Goal: Navigation & Orientation: Understand site structure

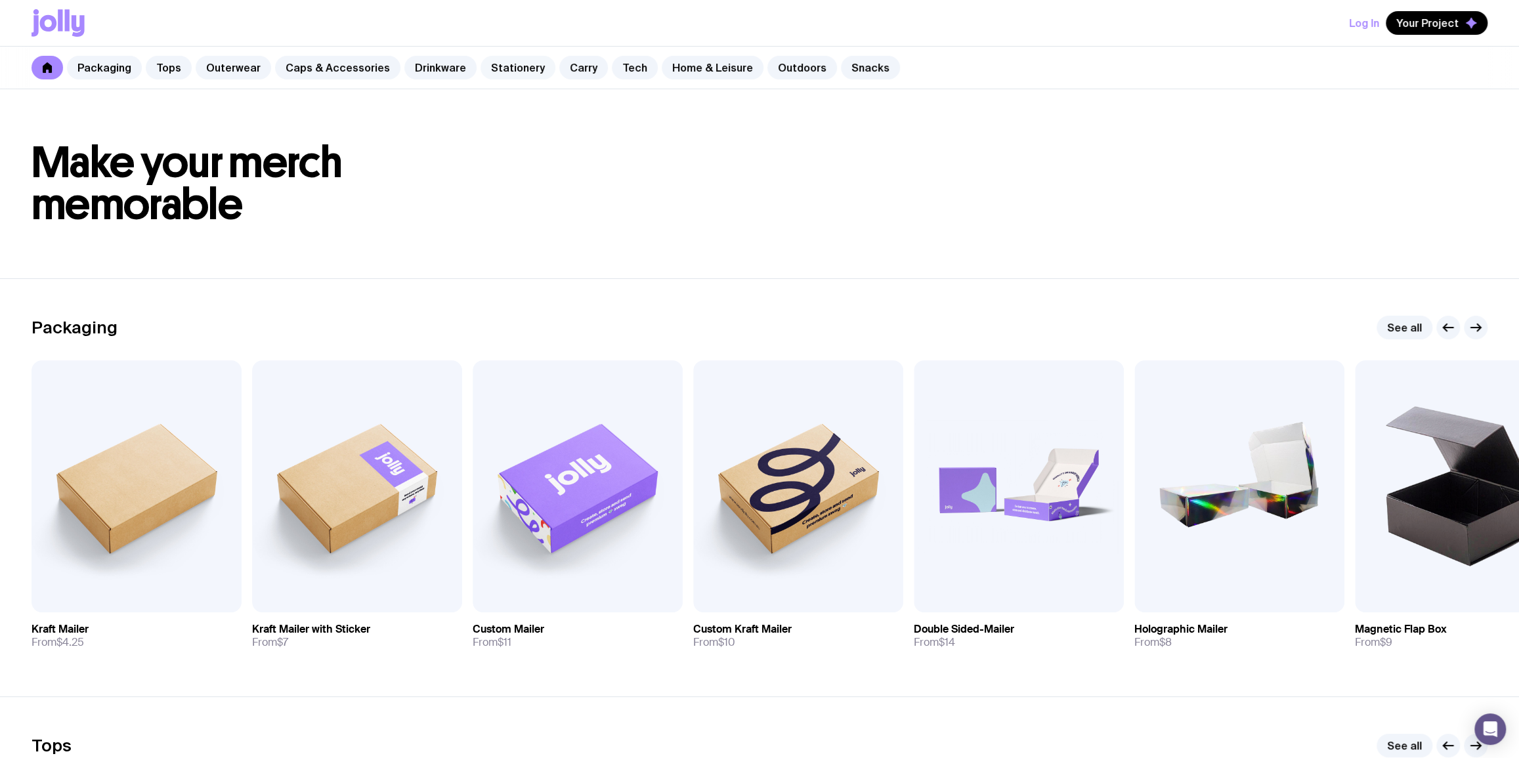
click at [511, 68] on link "Stationery" at bounding box center [518, 68] width 75 height 24
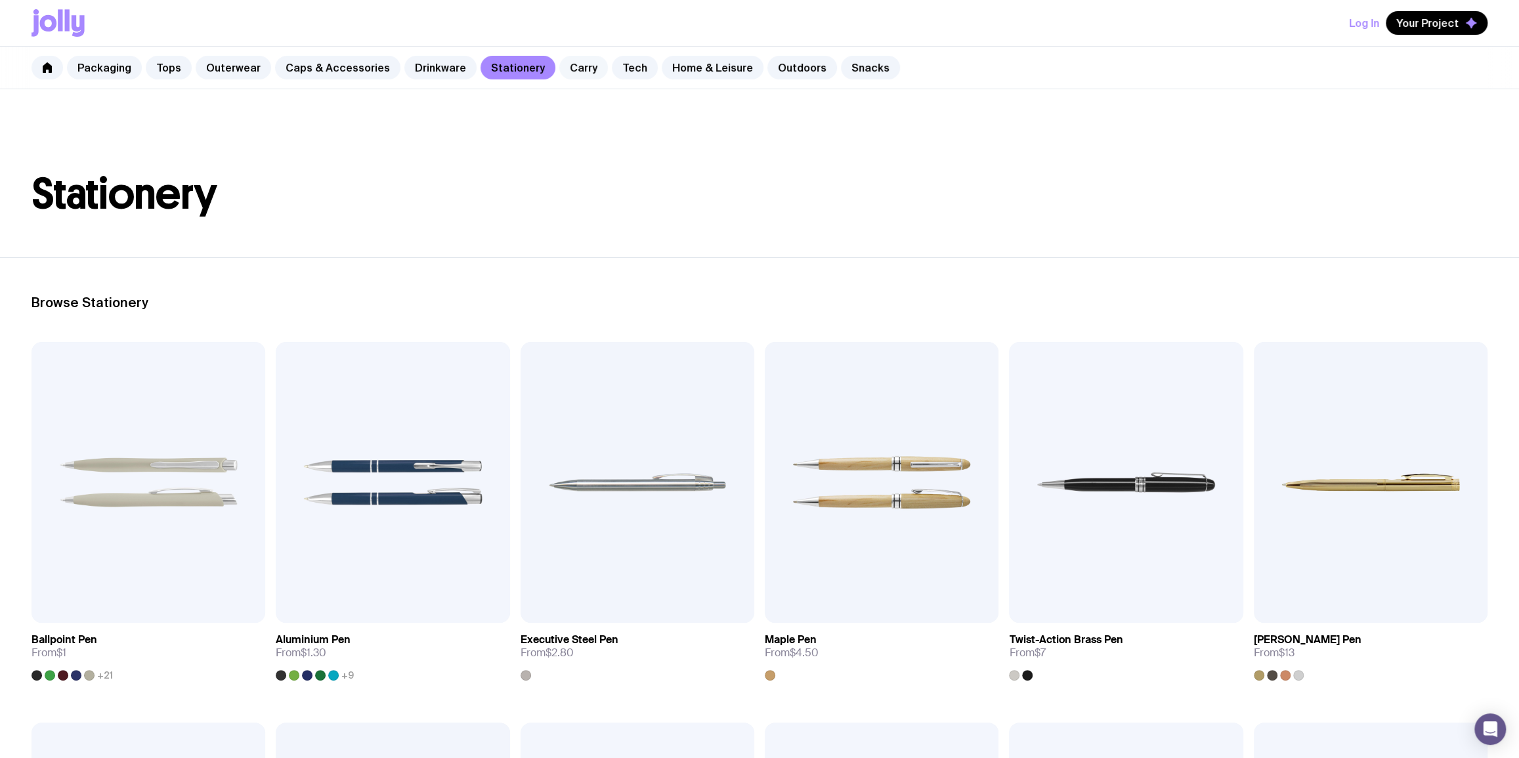
click at [559, 74] on link "Carry" at bounding box center [583, 68] width 49 height 24
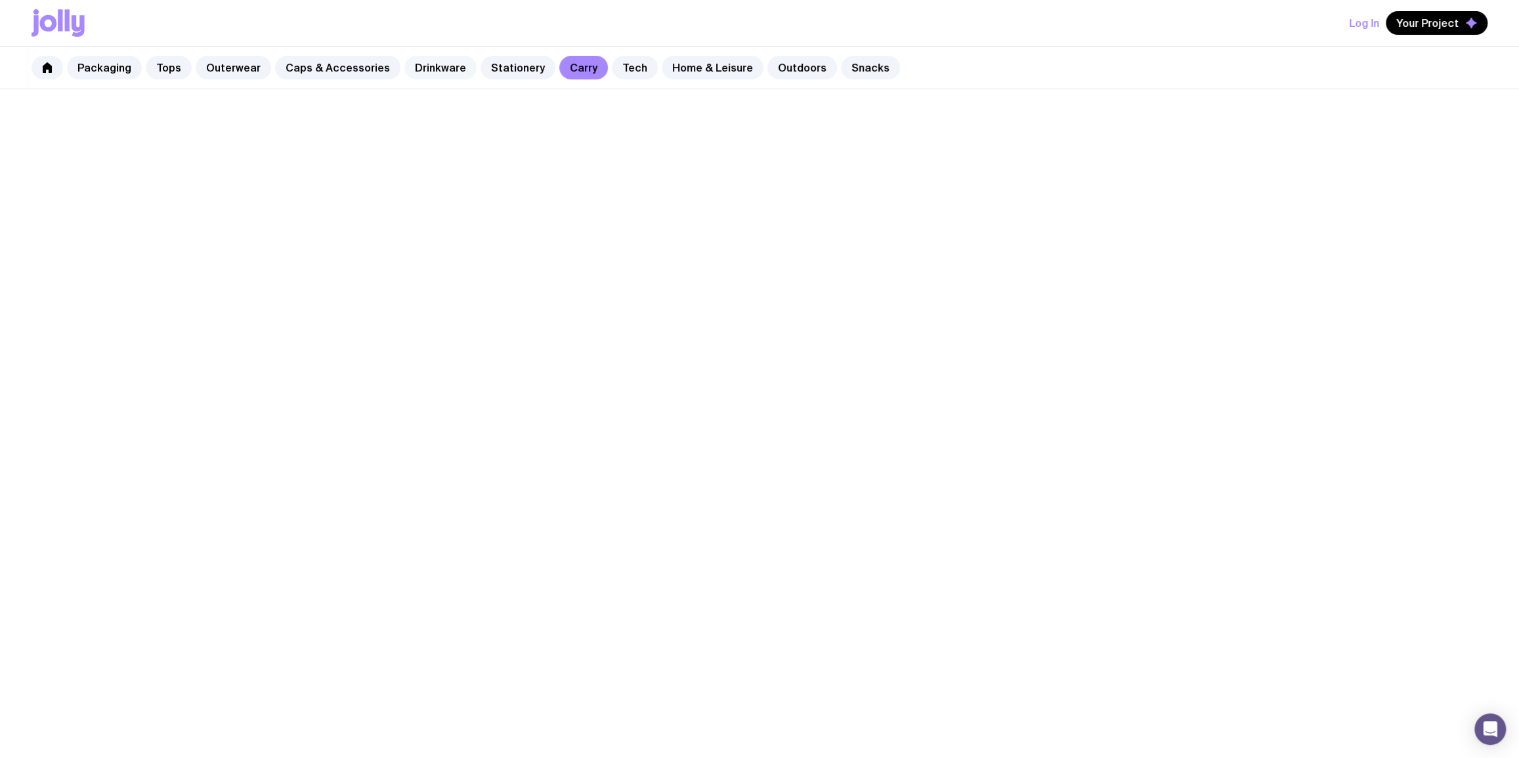
click at [440, 68] on link "Drinkware" at bounding box center [440, 68] width 72 height 24
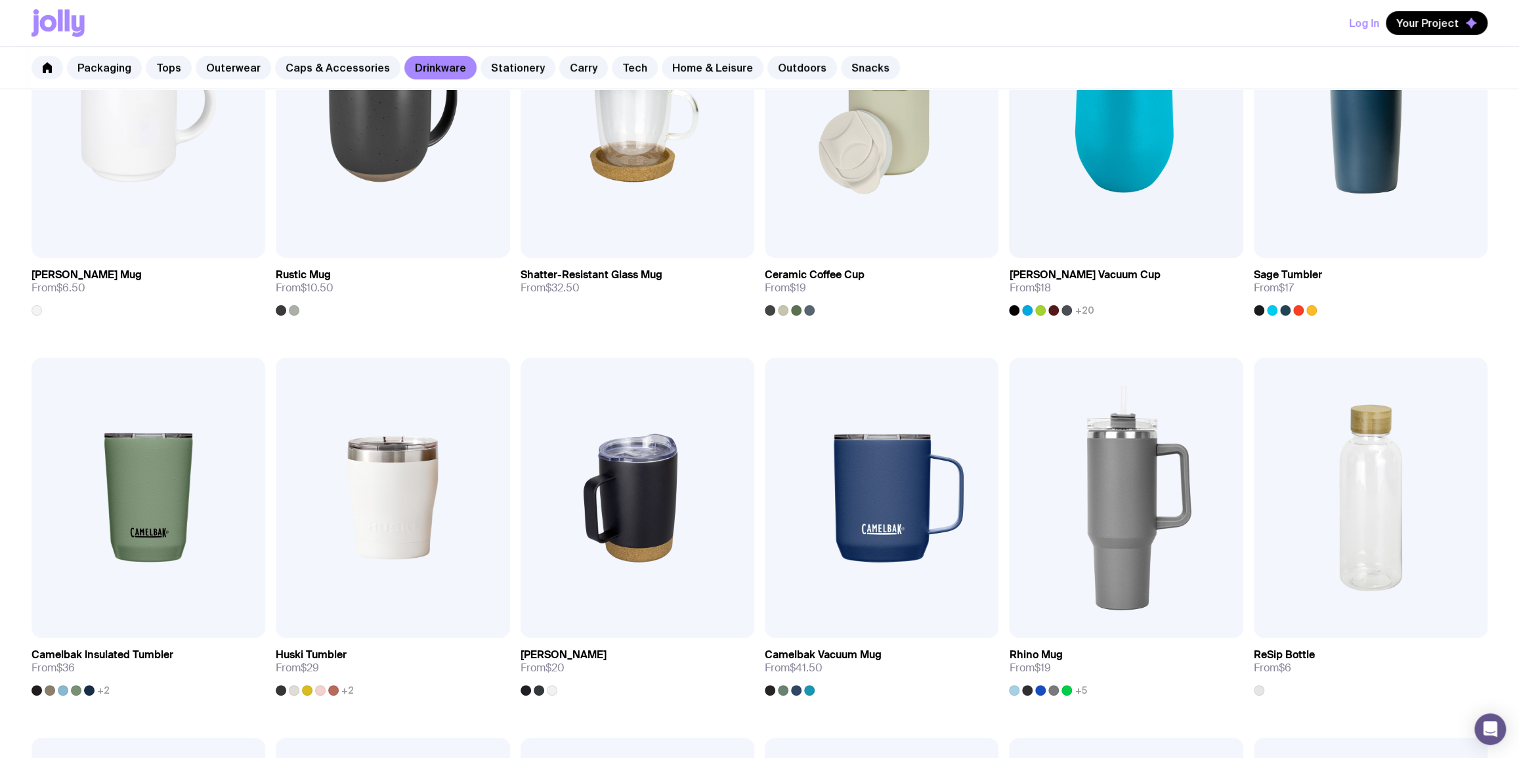
scroll to position [159, 0]
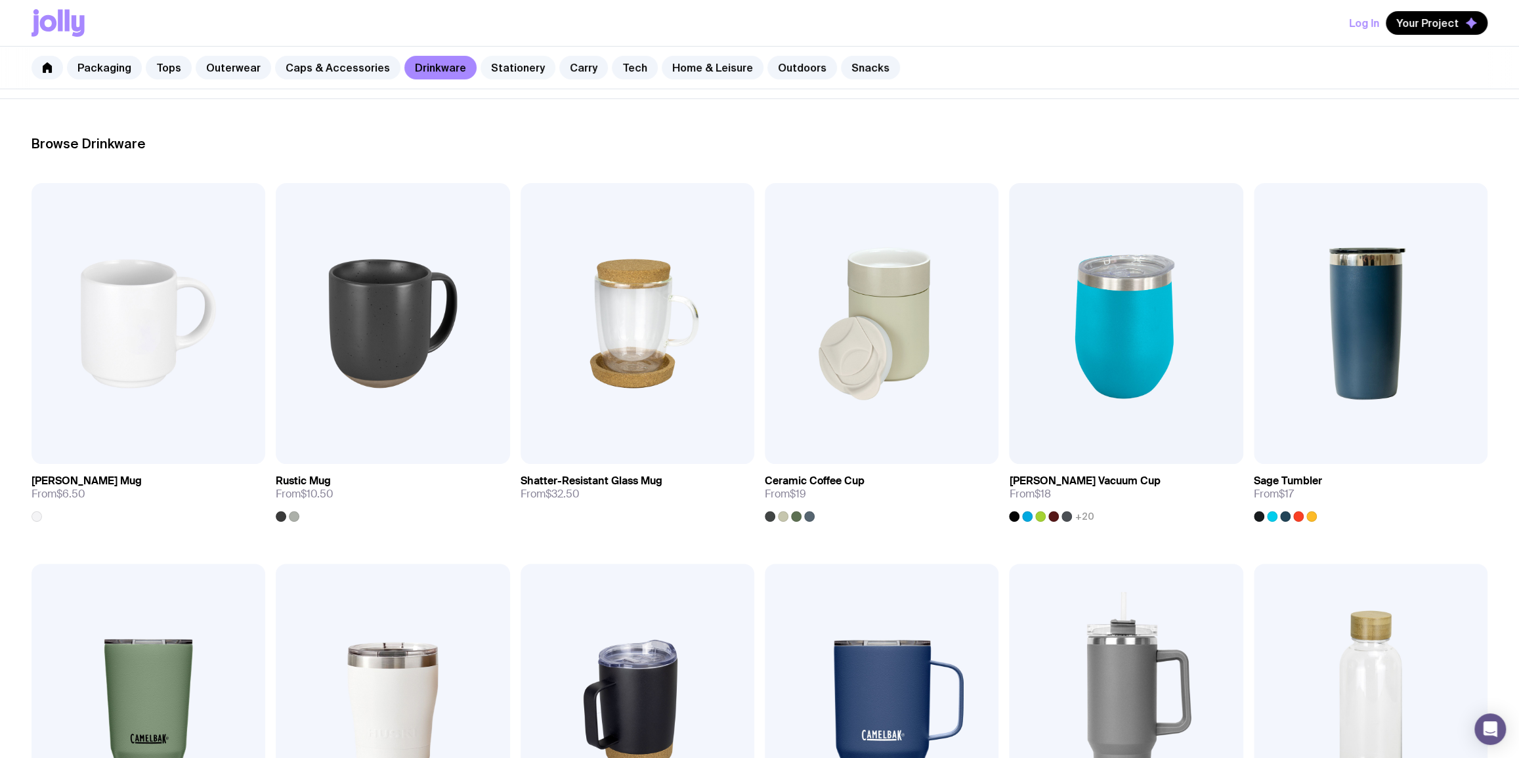
click at [506, 75] on link "Stationery" at bounding box center [518, 68] width 75 height 24
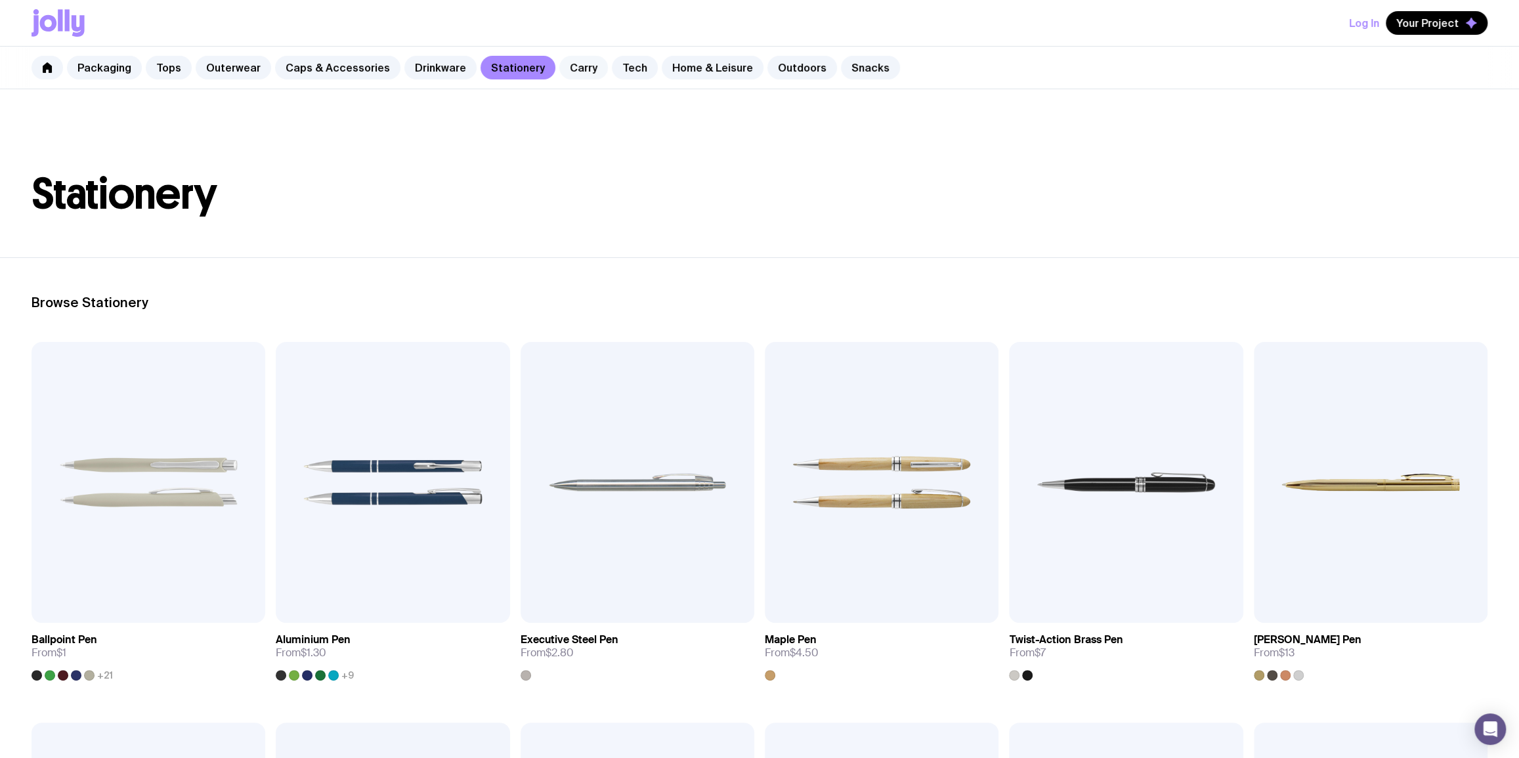
click at [578, 72] on link "Carry" at bounding box center [583, 68] width 49 height 24
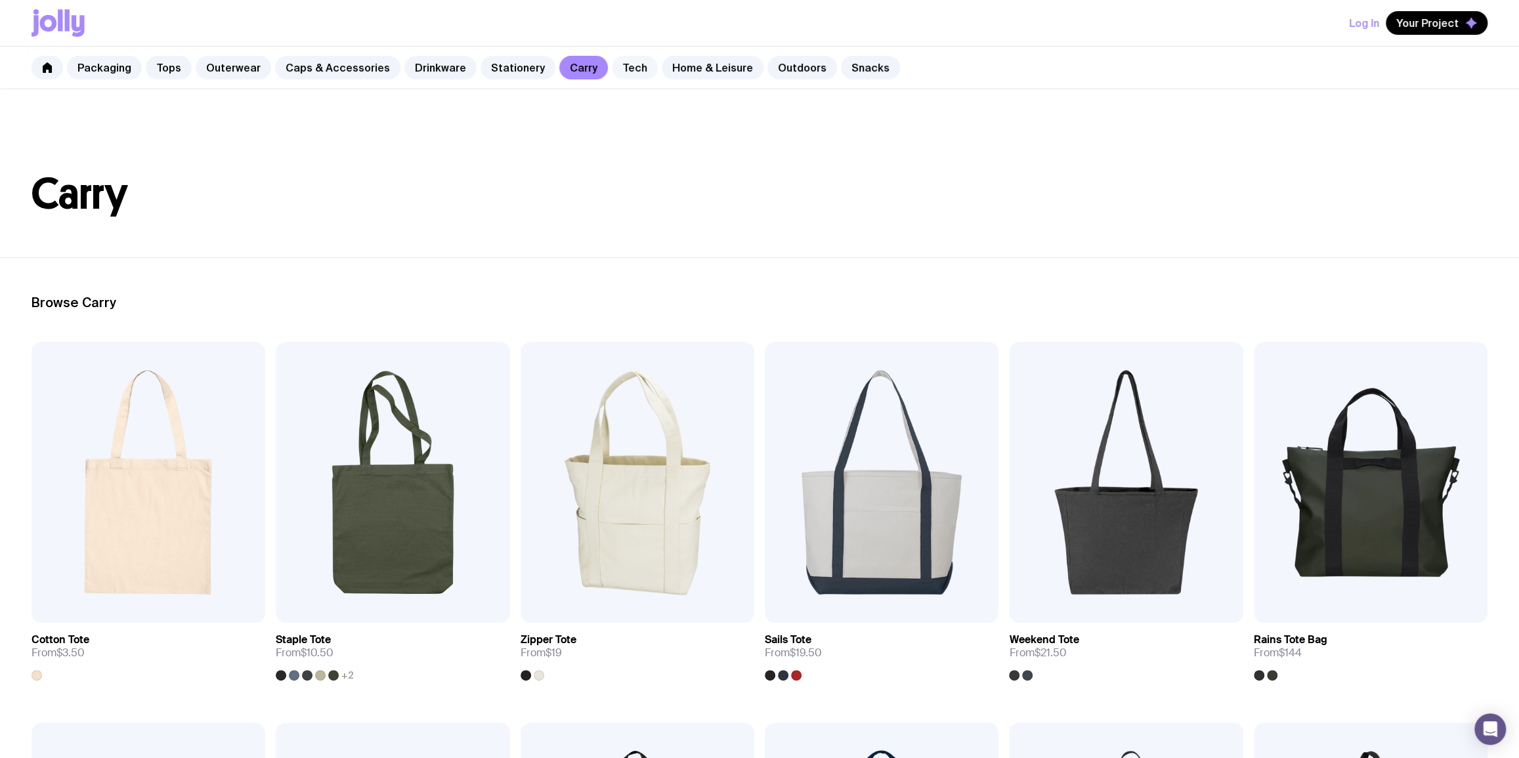
click at [614, 69] on link "Tech" at bounding box center [635, 68] width 46 height 24
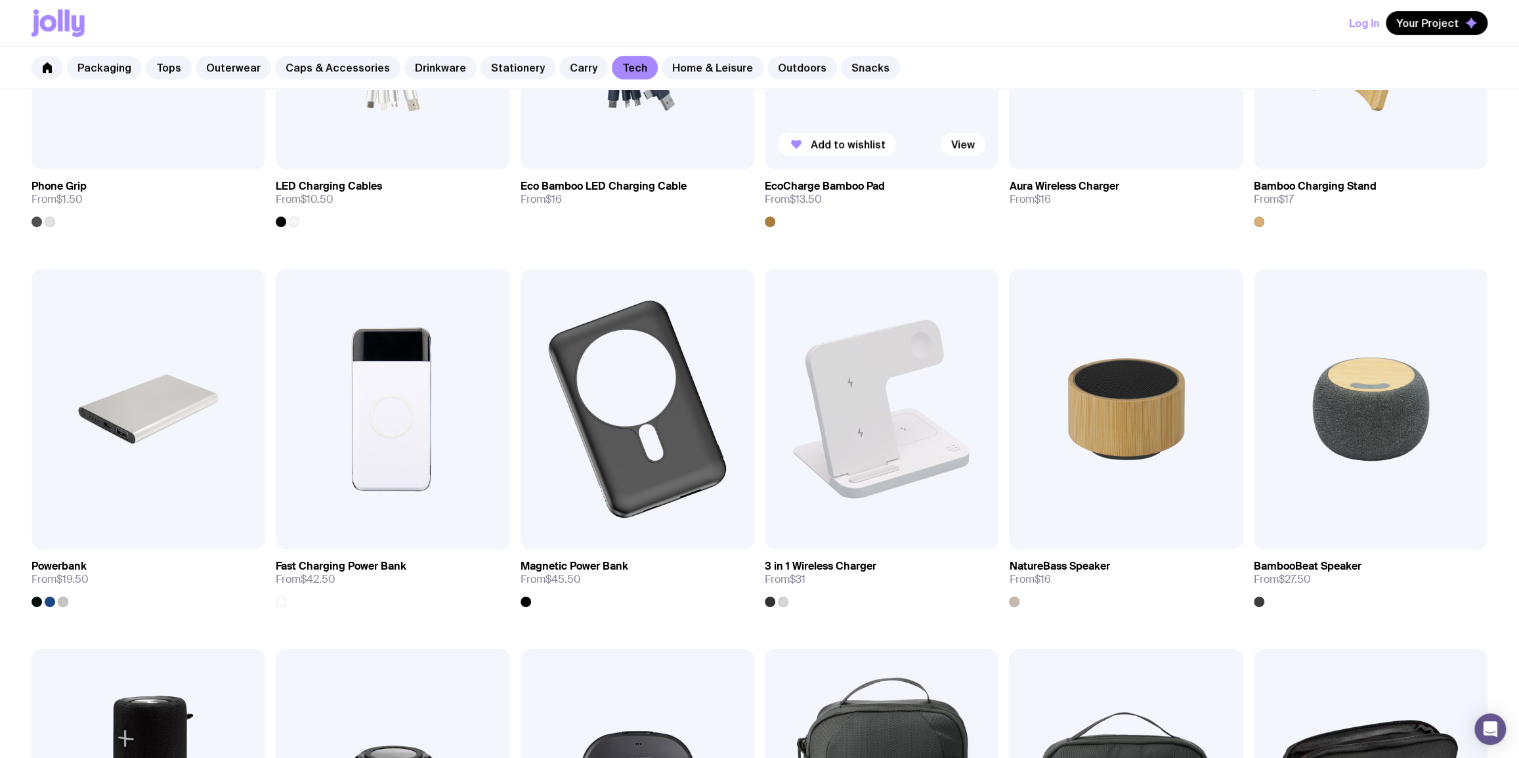
scroll to position [477, 0]
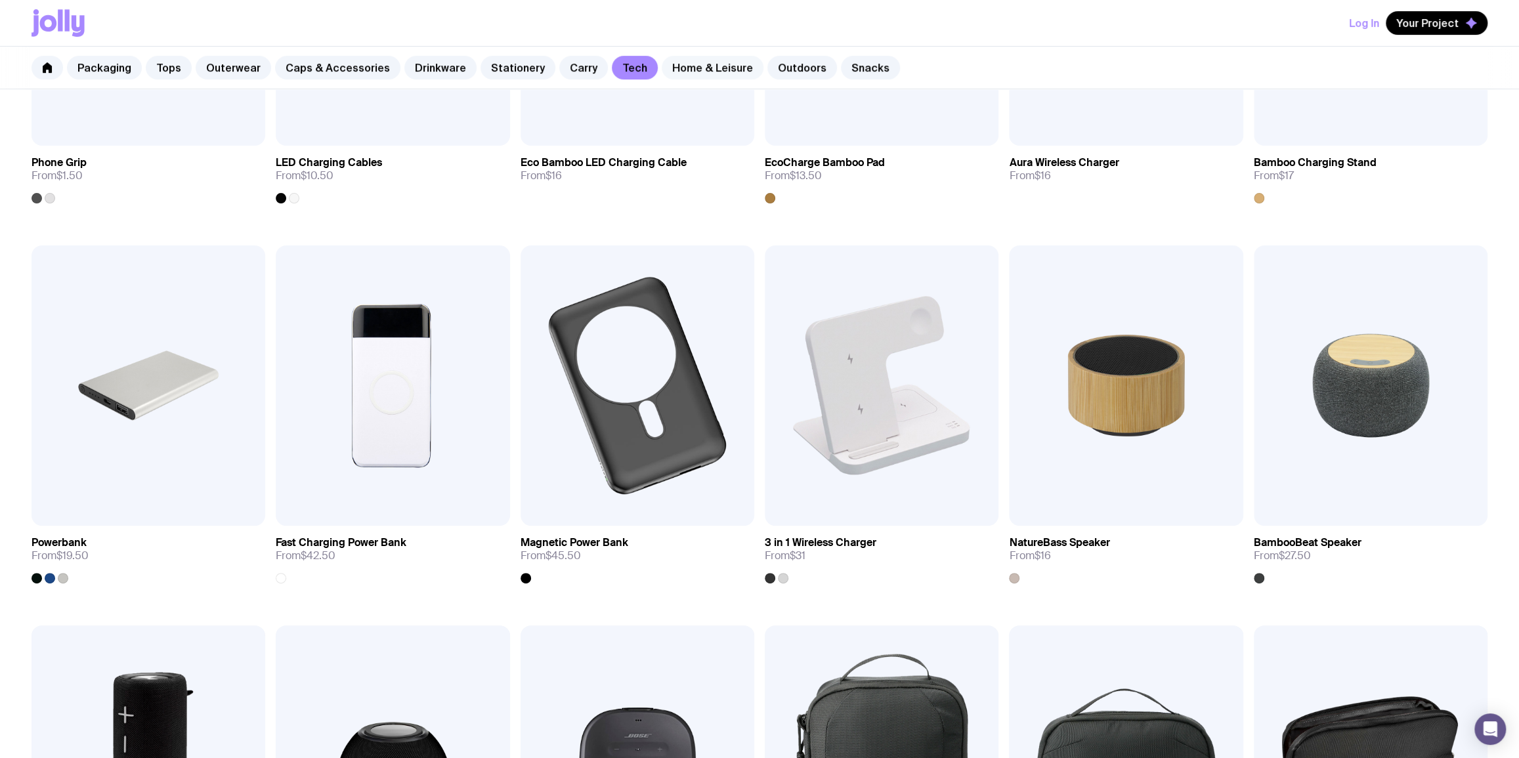
click at [709, 74] on link "Home & Leisure" at bounding box center [713, 68] width 102 height 24
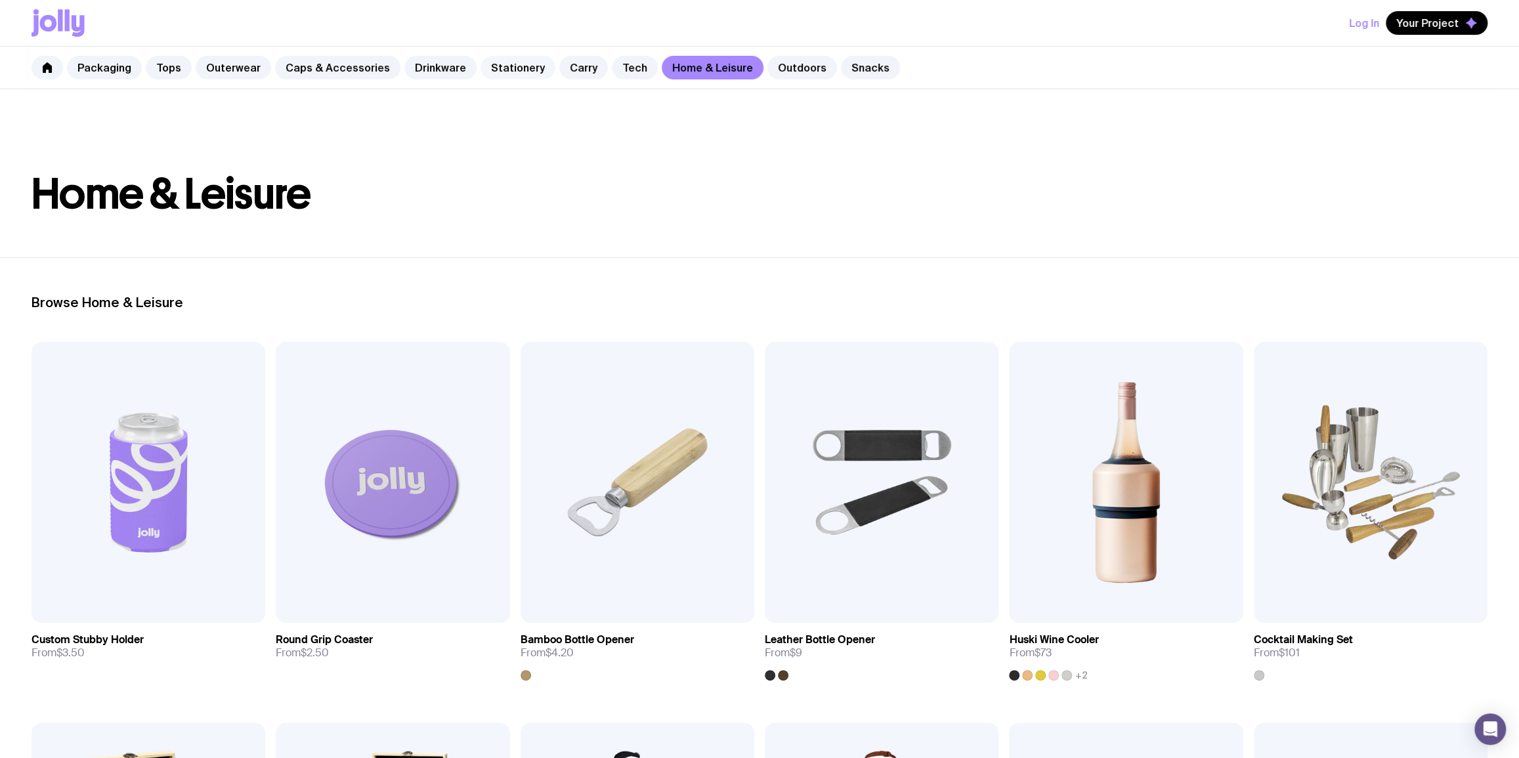
click at [501, 66] on link "Stationery" at bounding box center [518, 68] width 75 height 24
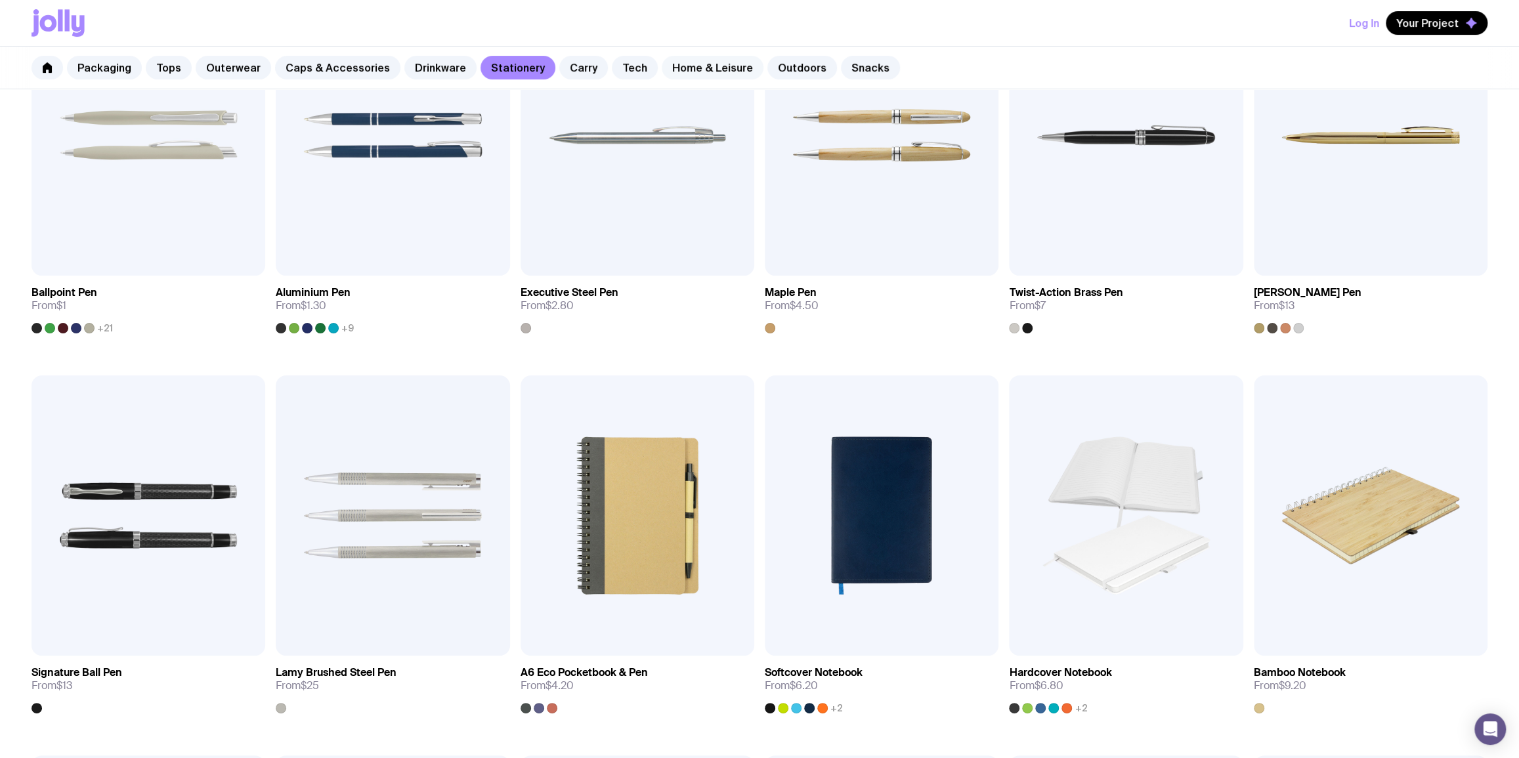
scroll to position [159, 0]
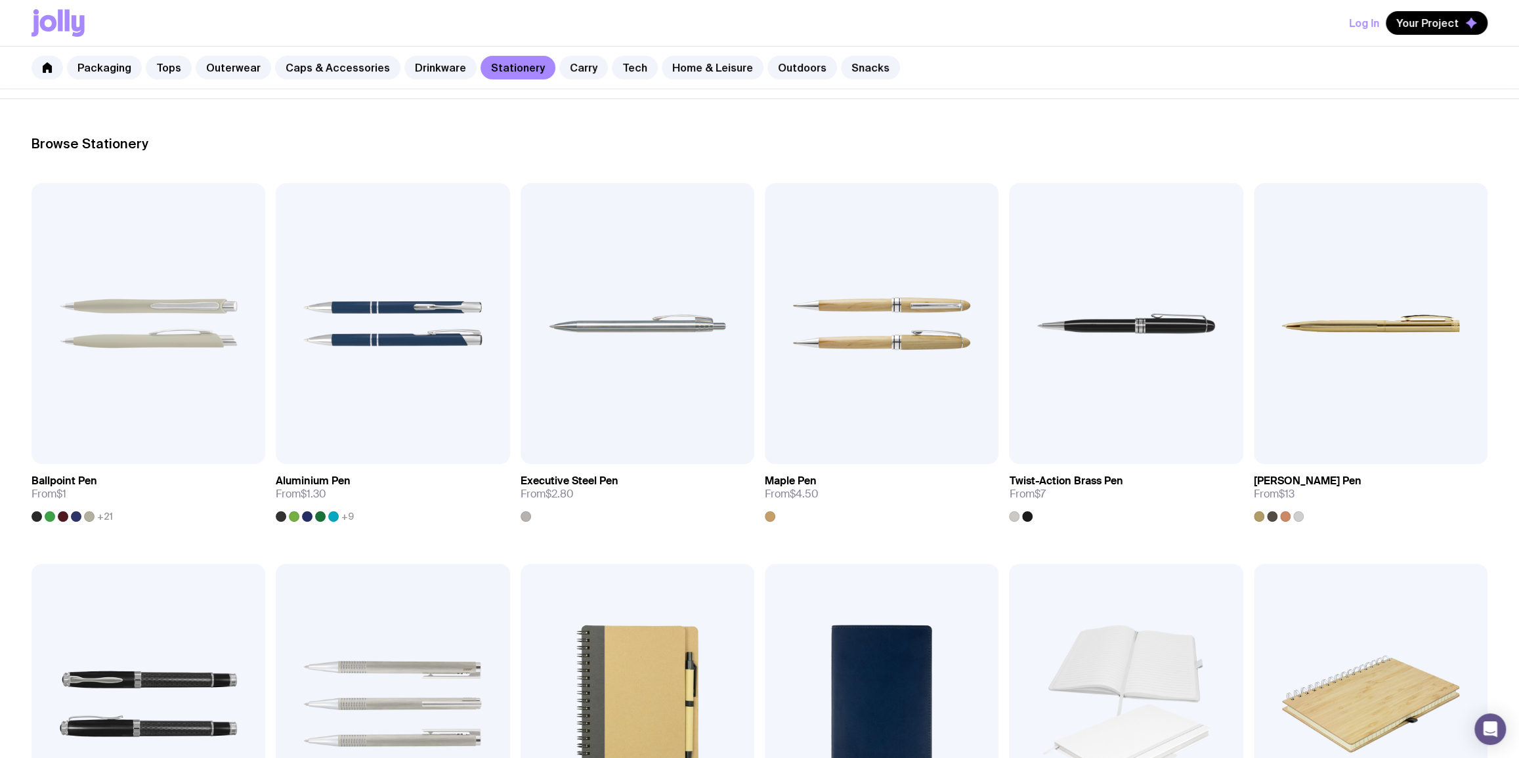
drag, startPoint x: 444, startPoint y: 68, endPoint x: 516, endPoint y: 64, distance: 72.3
click at [444, 66] on link "Drinkware" at bounding box center [440, 68] width 72 height 24
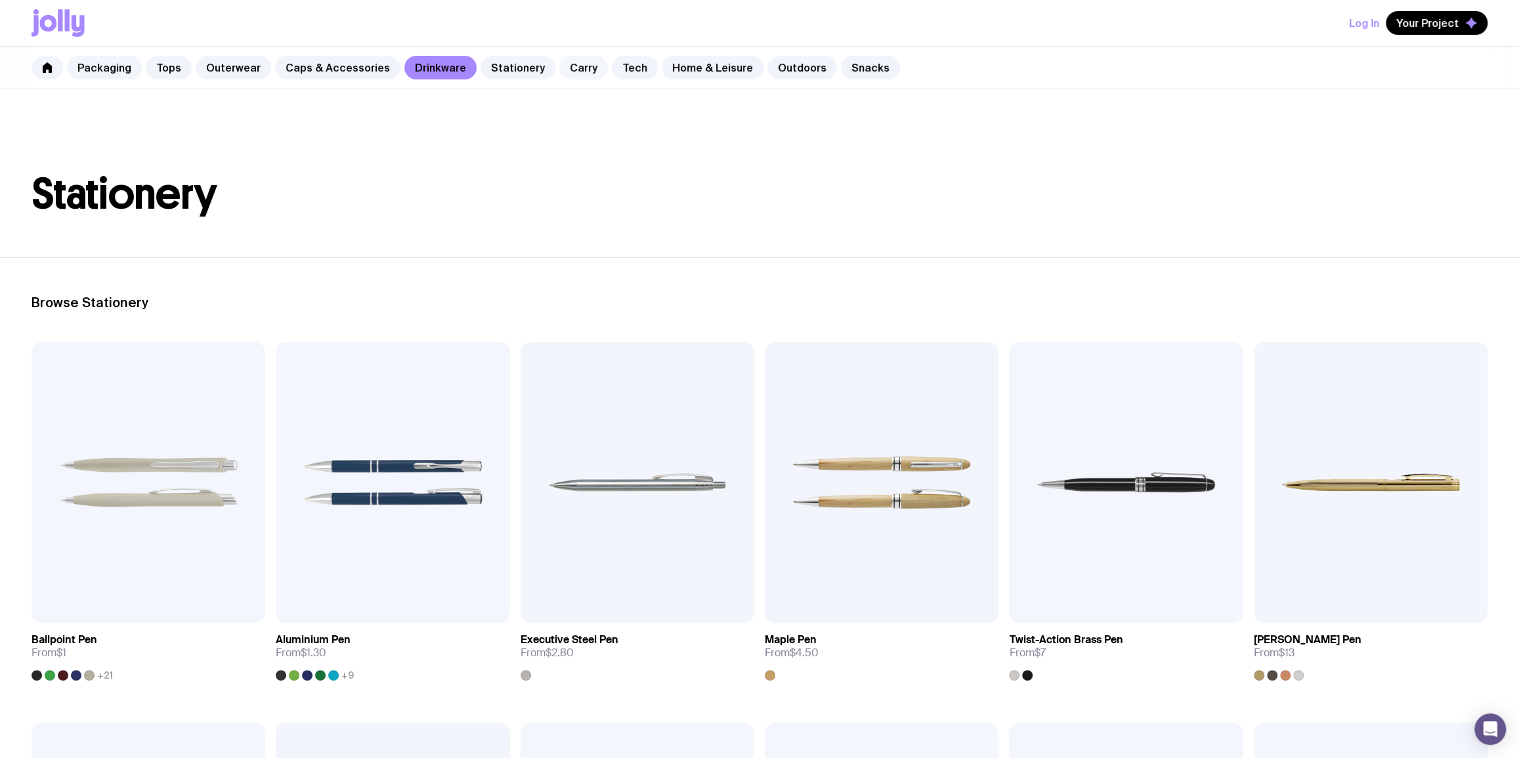
click at [570, 63] on link "Carry" at bounding box center [583, 68] width 49 height 24
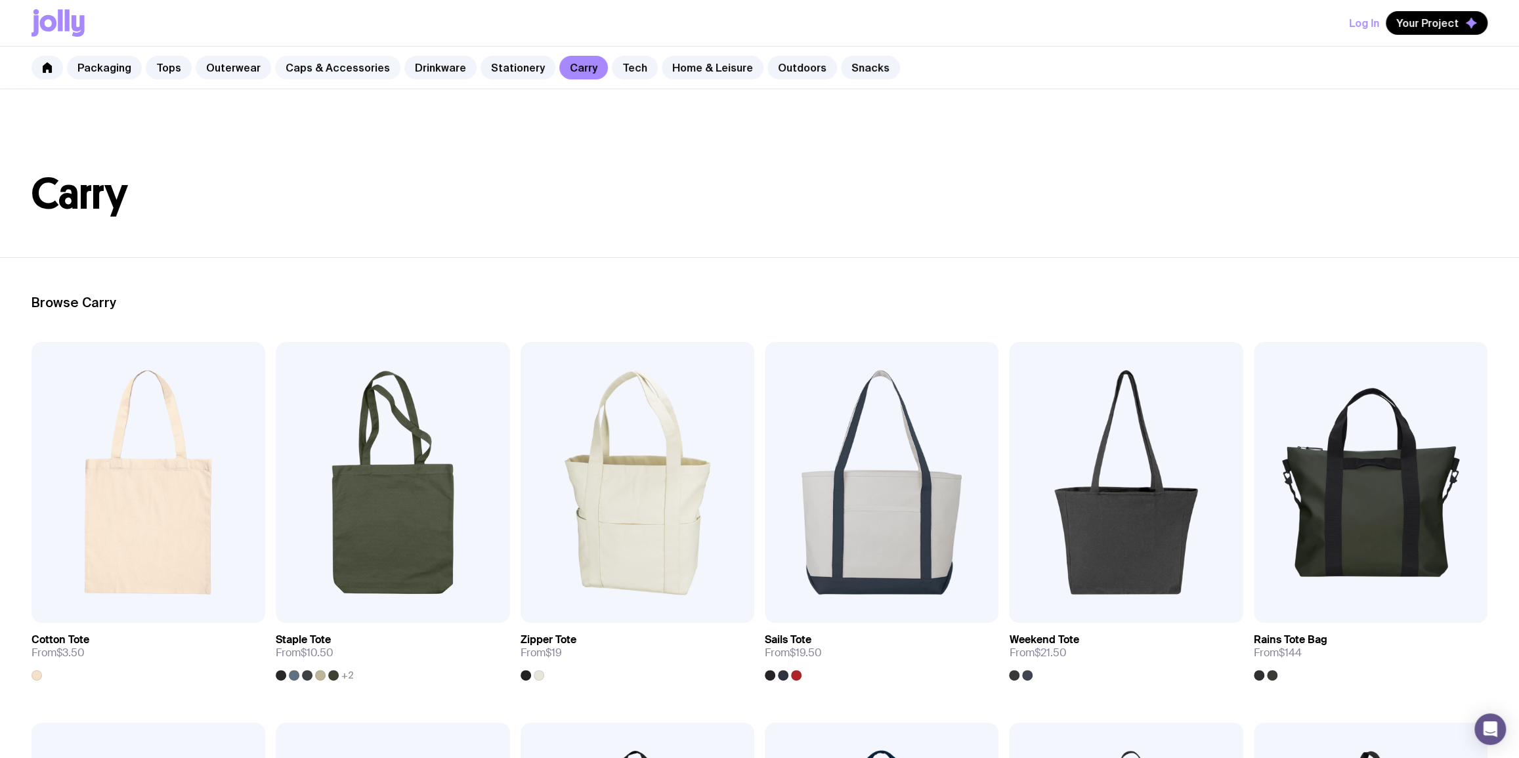
click at [317, 66] on link "Caps & Accessories" at bounding box center [337, 68] width 125 height 24
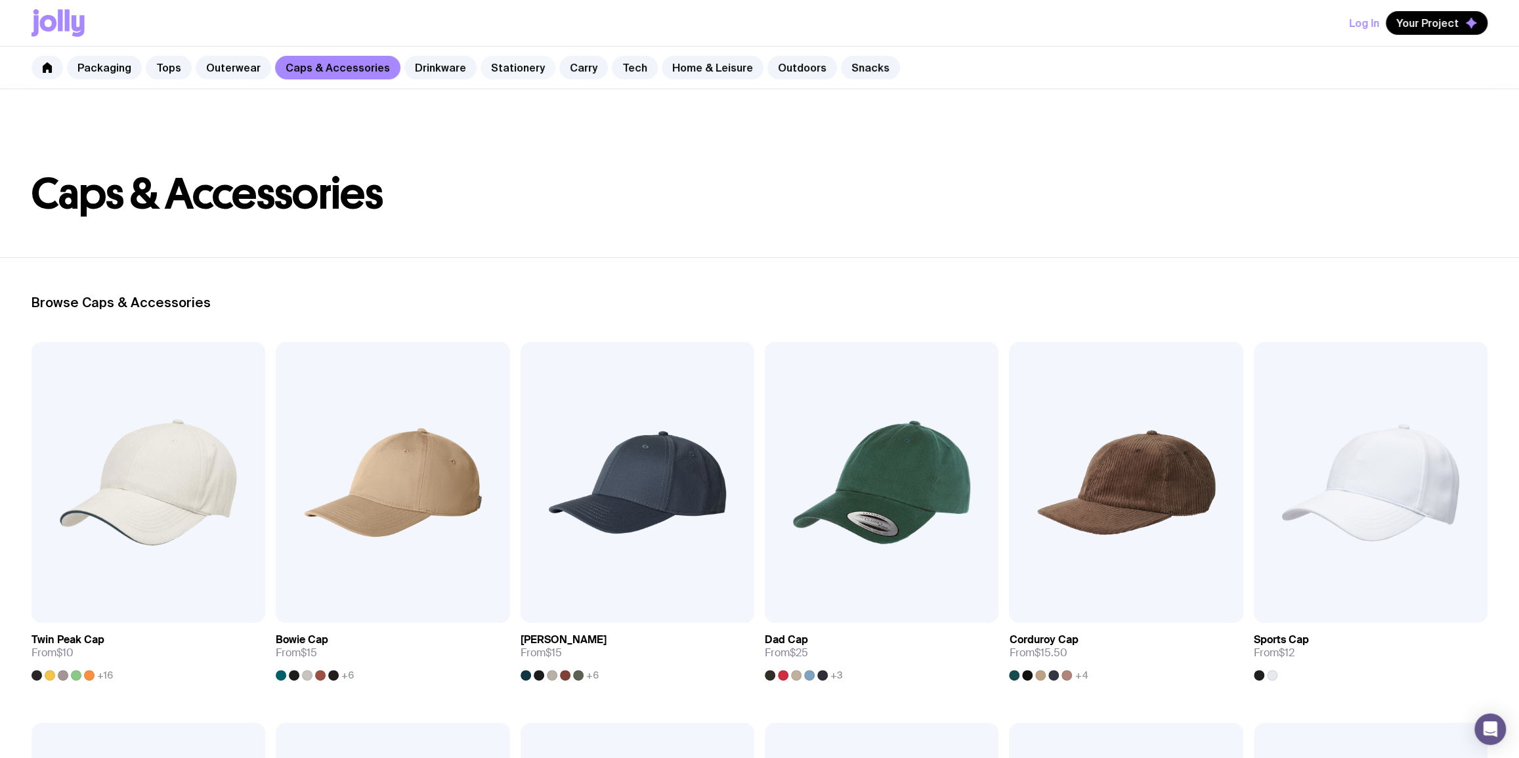
click at [511, 70] on link "Stationery" at bounding box center [518, 68] width 75 height 24
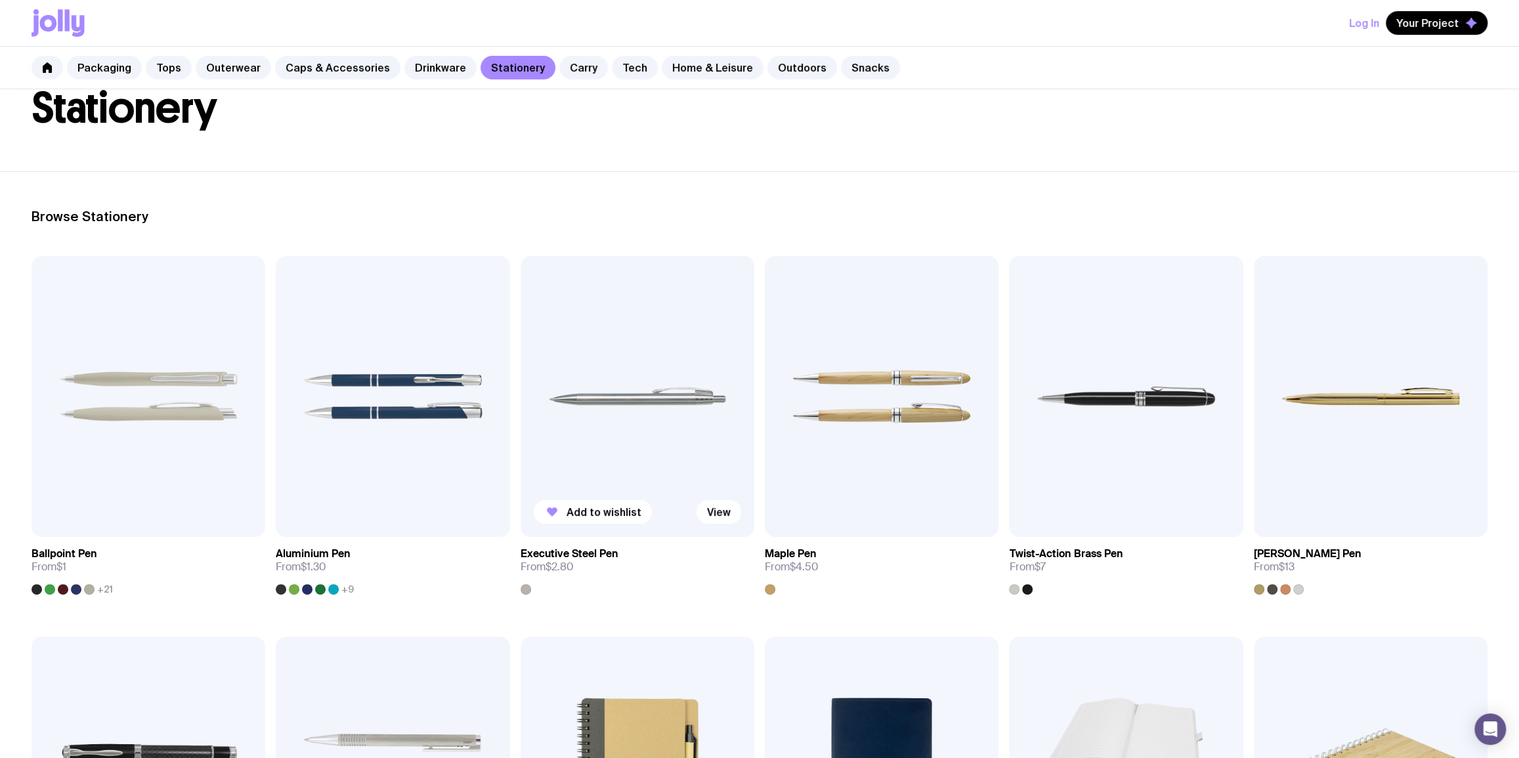
scroll to position [318, 0]
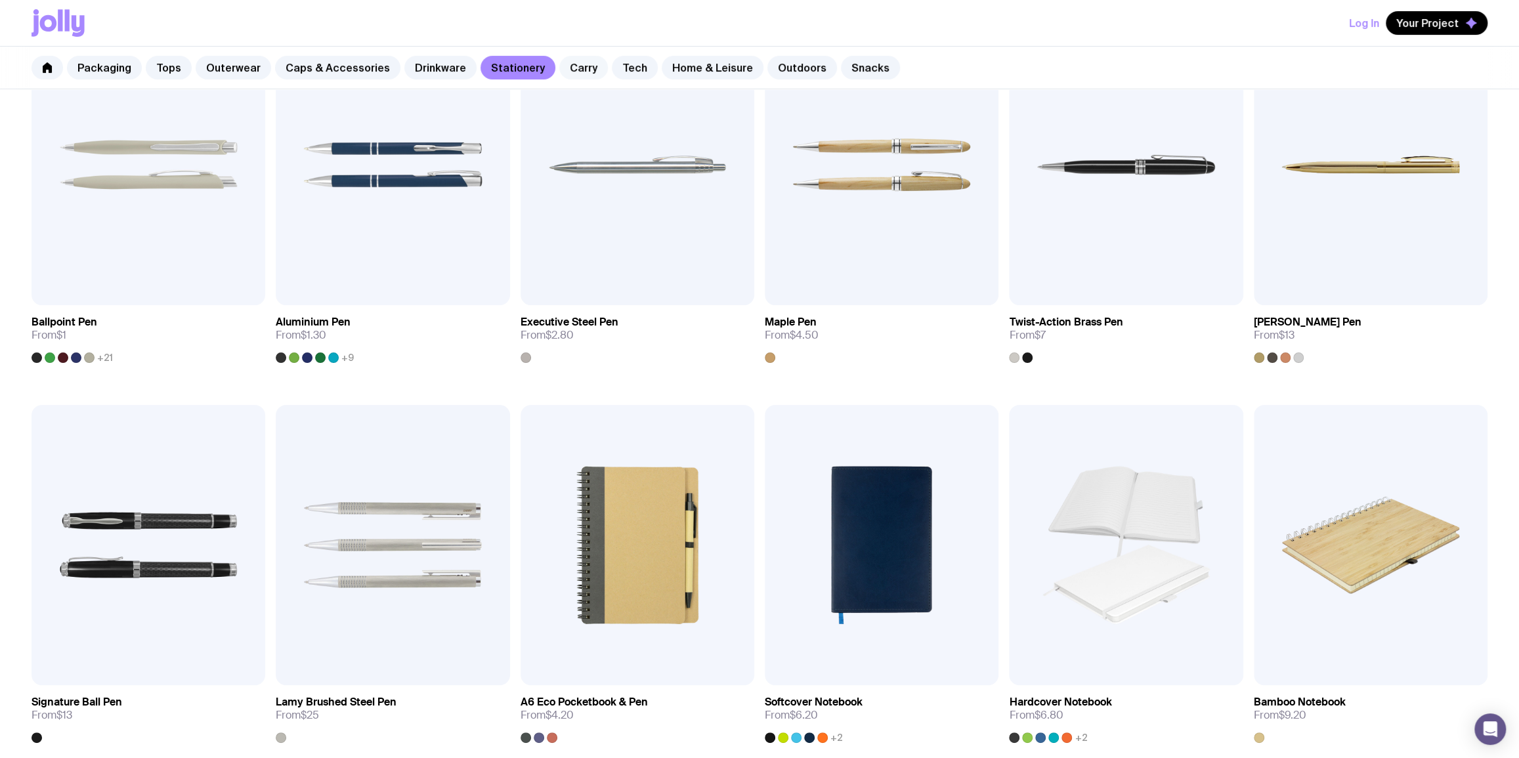
click at [564, 65] on link "Carry" at bounding box center [583, 68] width 49 height 24
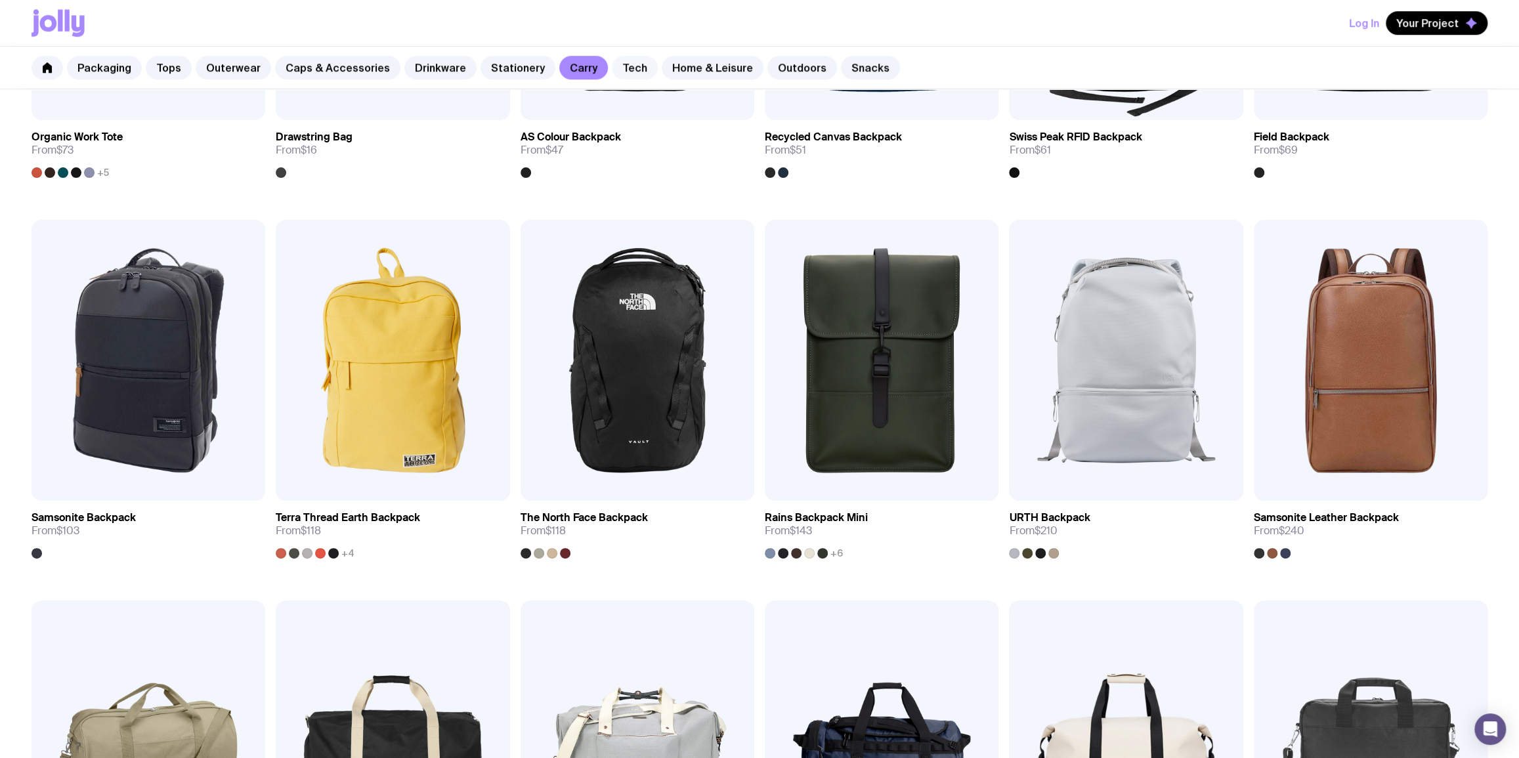
scroll to position [796, 0]
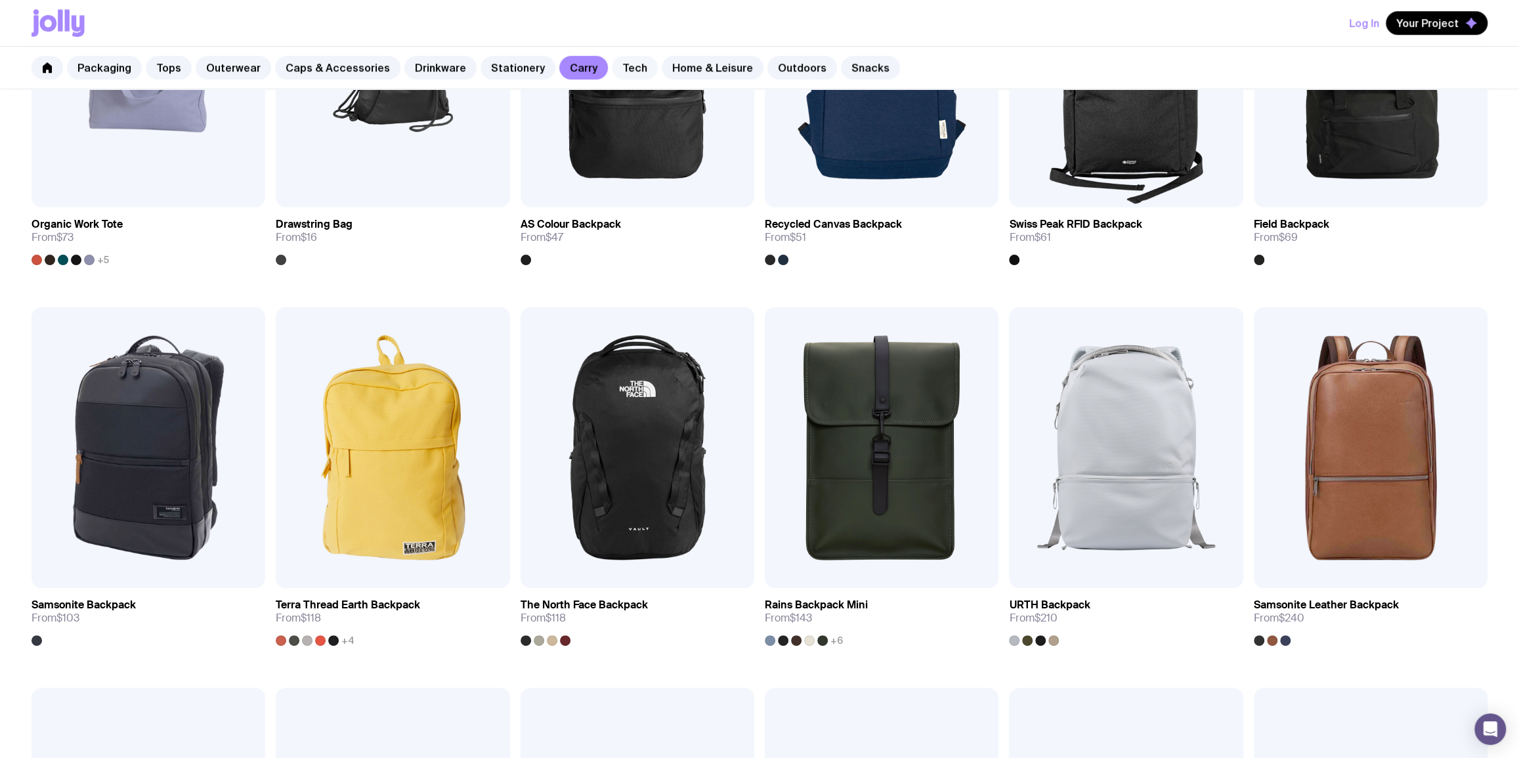
click at [615, 65] on link "Tech" at bounding box center [635, 68] width 46 height 24
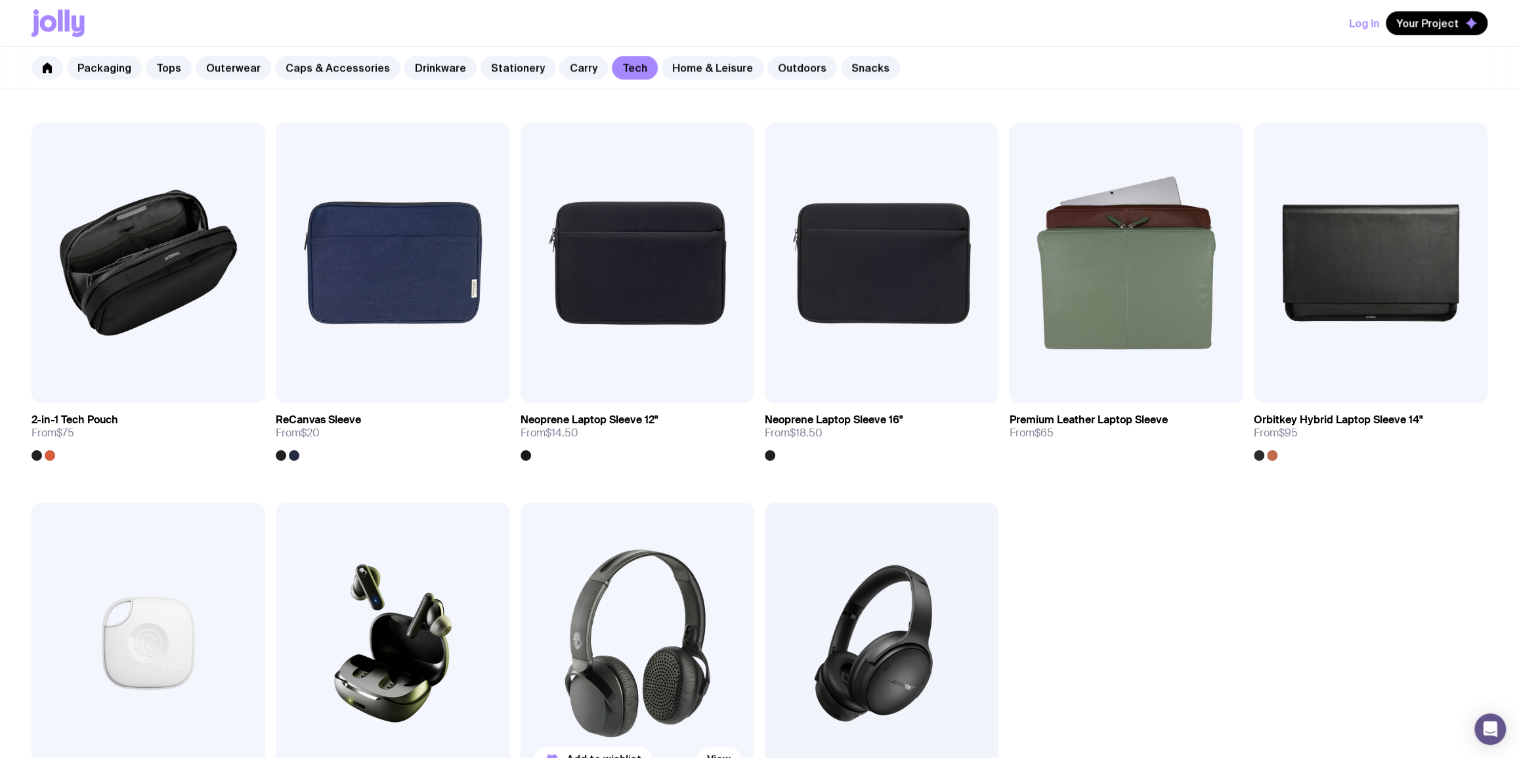
scroll to position [1030, 0]
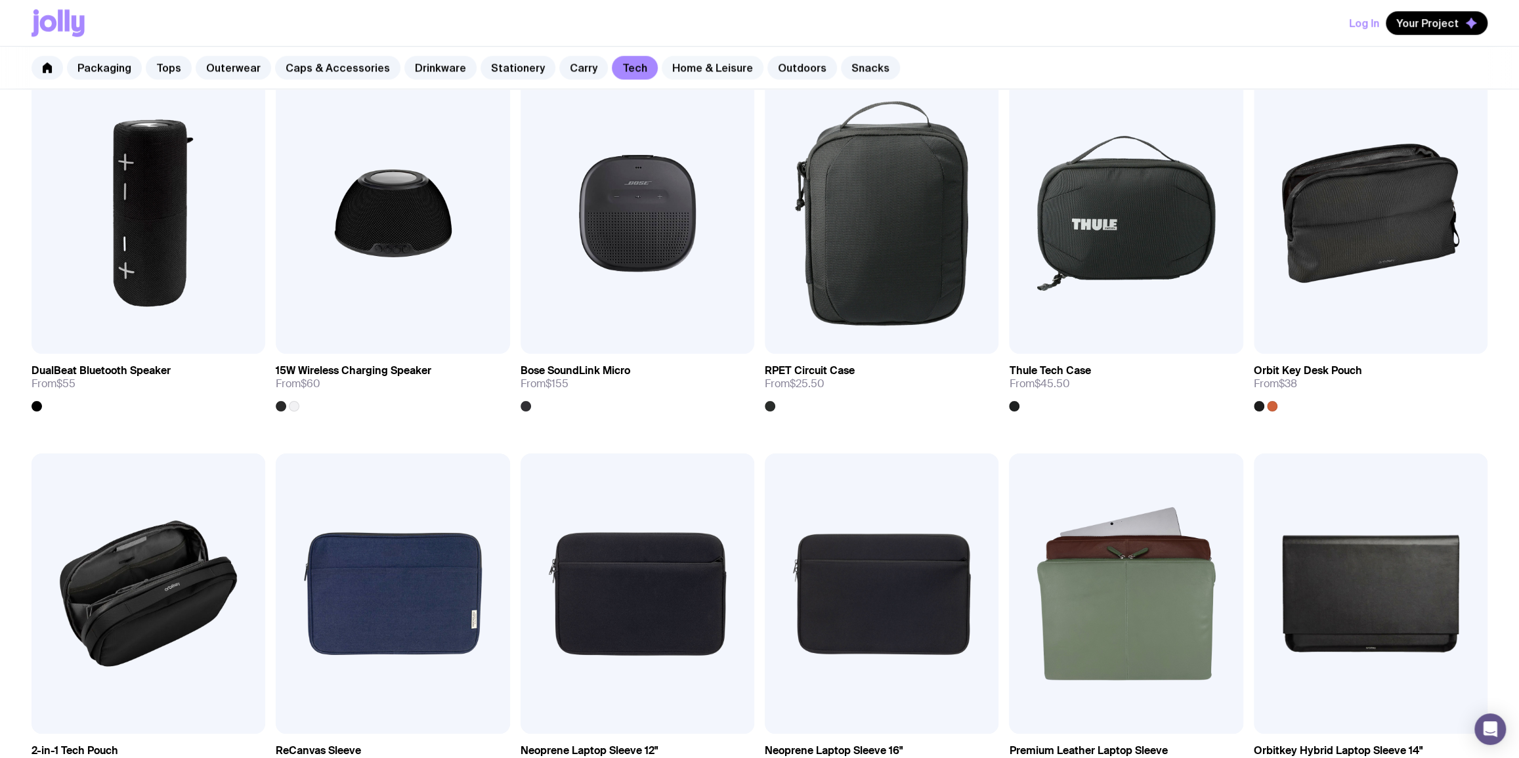
click at [686, 68] on link "Home & Leisure" at bounding box center [713, 68] width 102 height 24
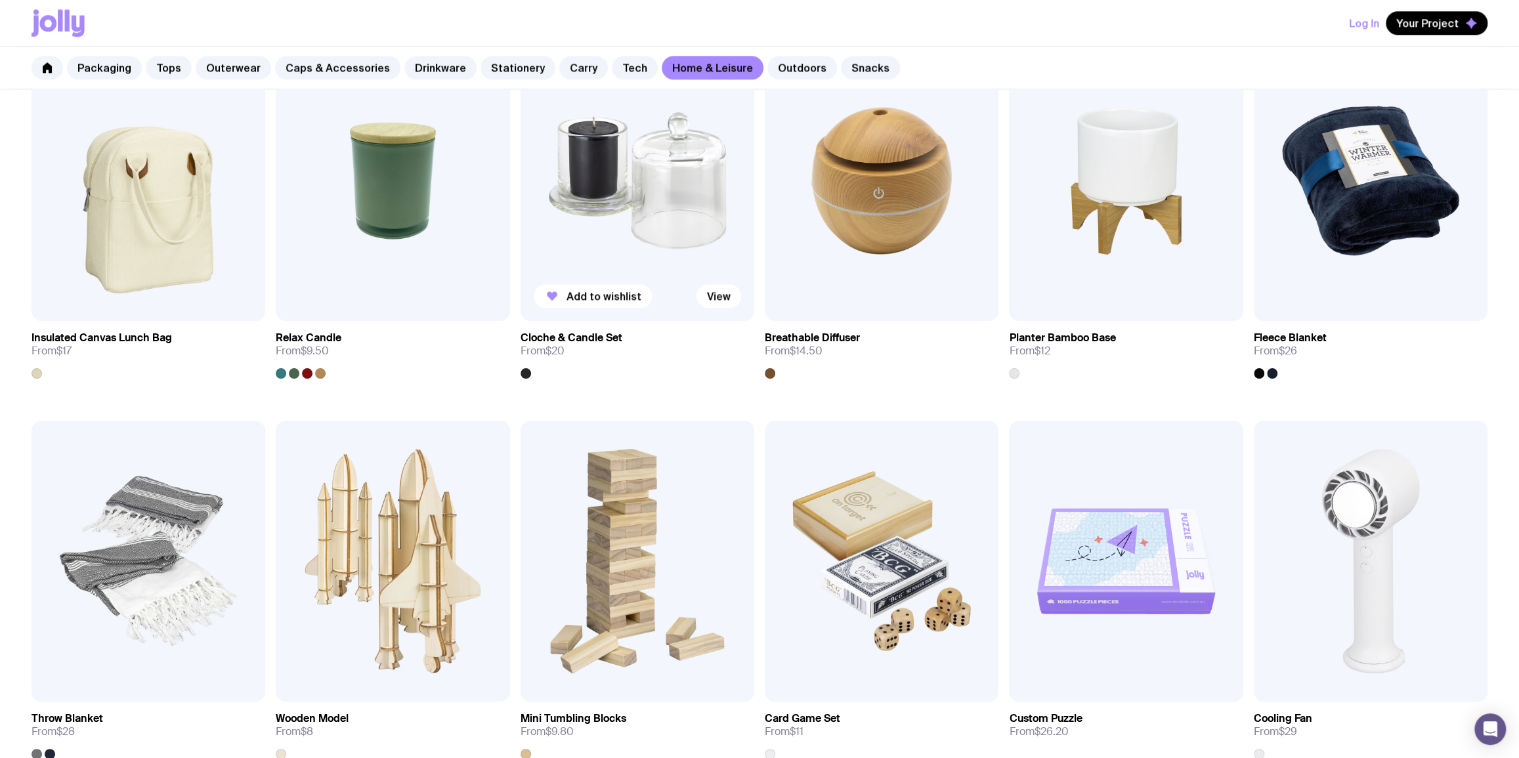
scroll to position [1432, 0]
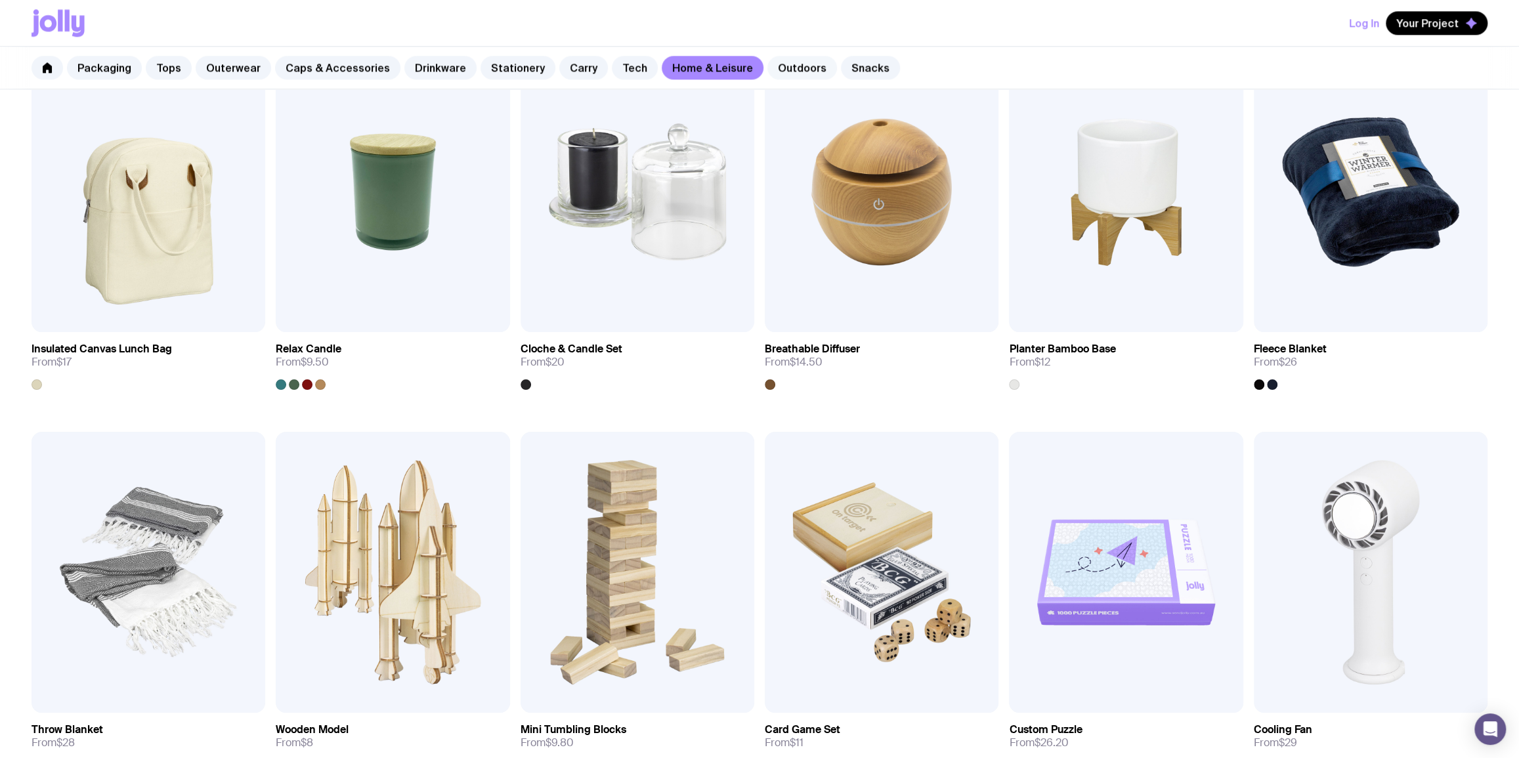
click at [767, 75] on link "Outdoors" at bounding box center [802, 68] width 70 height 24
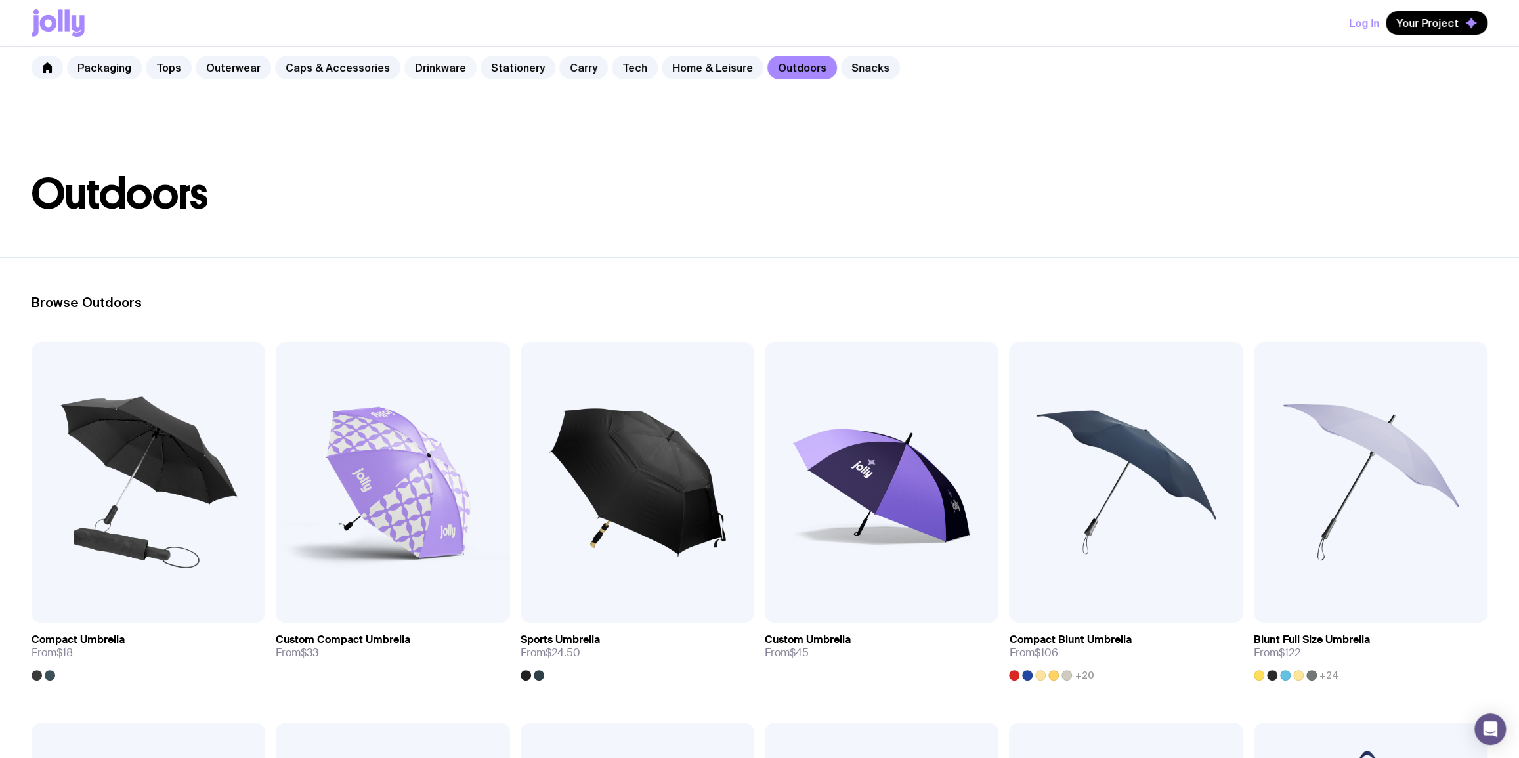
click at [449, 75] on link "Drinkware" at bounding box center [440, 68] width 72 height 24
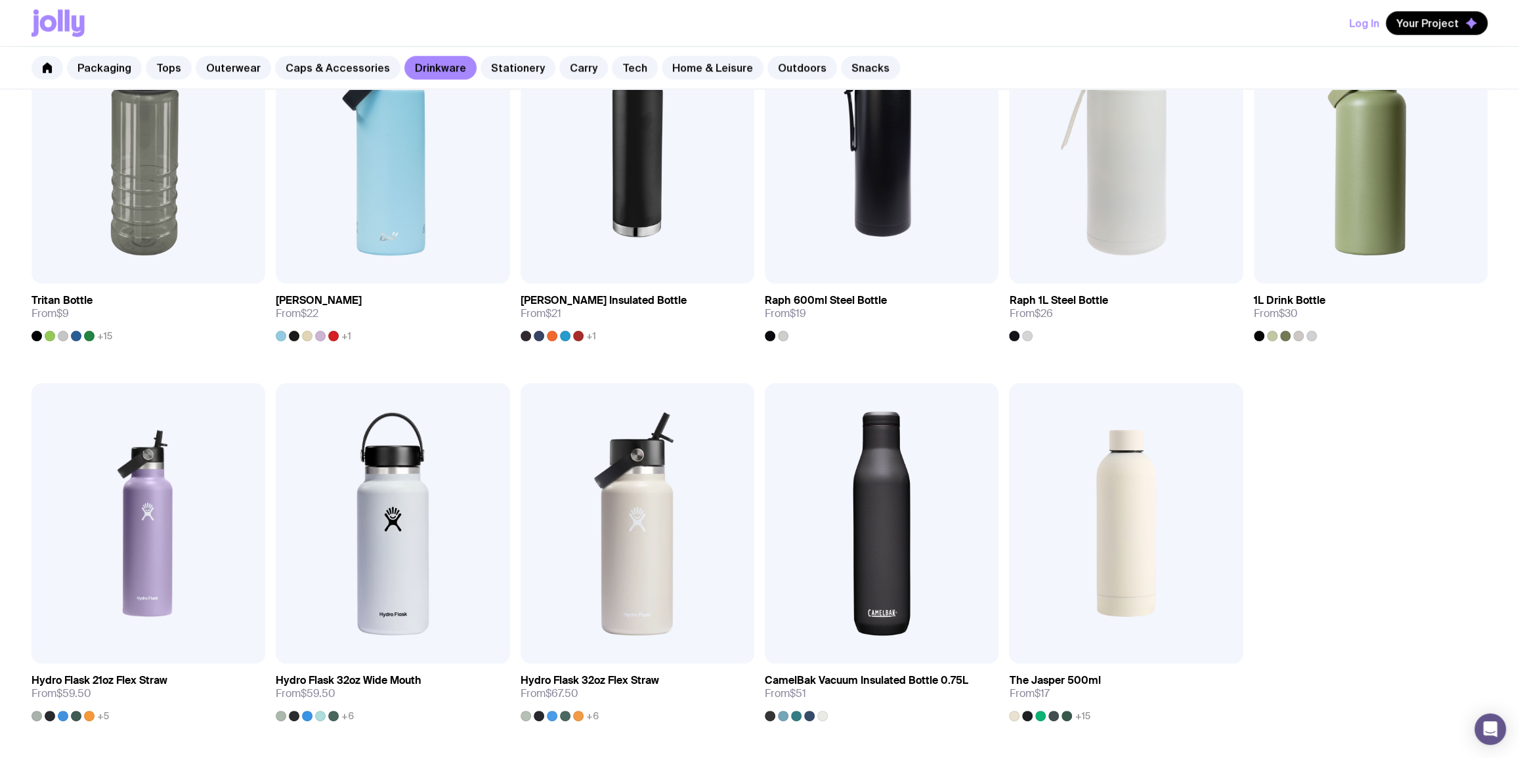
scroll to position [1114, 0]
